Goal: Task Accomplishment & Management: Complete application form

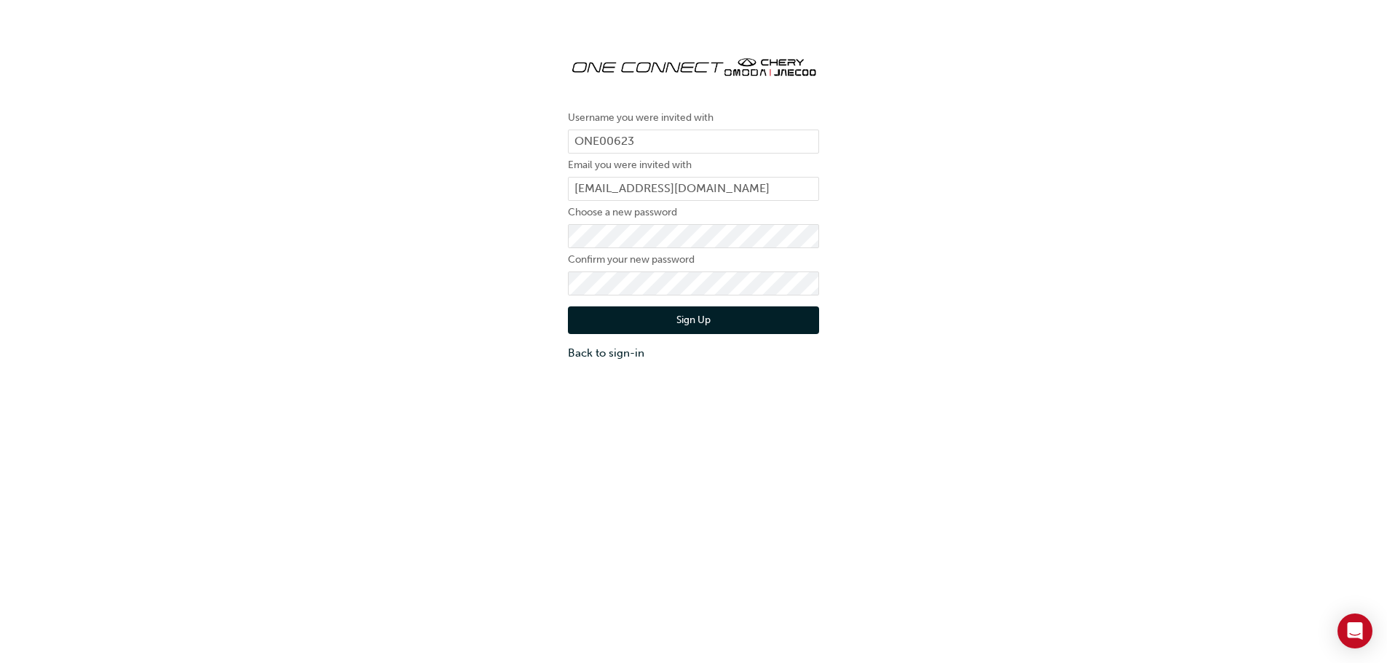
click at [650, 315] on button "Sign Up" at bounding box center [693, 321] width 251 height 28
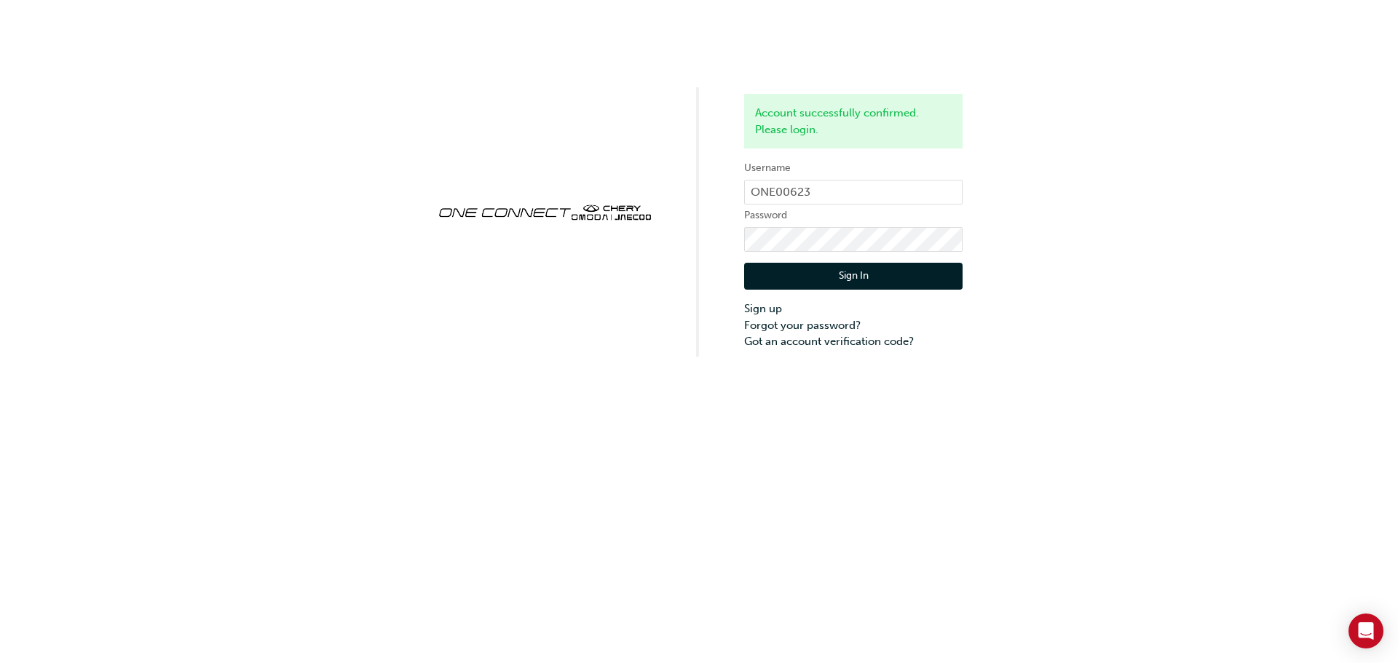
click at [818, 273] on button "Sign In" at bounding box center [853, 277] width 218 height 28
